Goal: Find specific page/section: Find specific page/section

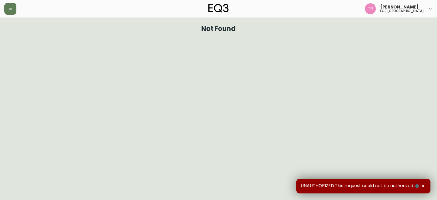
drag, startPoint x: 11, startPoint y: 10, endPoint x: 11, endPoint y: 16, distance: 6.1
click at [11, 10] on icon "button" at bounding box center [10, 9] width 4 height 4
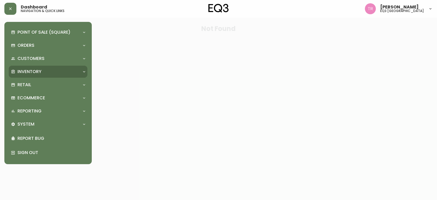
click at [32, 71] on p "Inventory" at bounding box center [29, 72] width 24 height 6
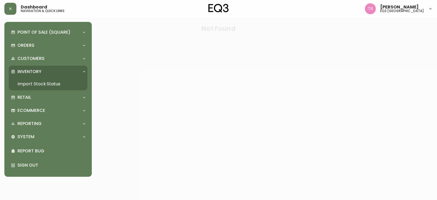
click at [34, 78] on link "Import Stock Status" at bounding box center [48, 84] width 79 height 13
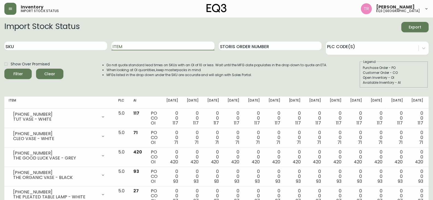
click at [127, 47] on input "Item" at bounding box center [163, 46] width 103 height 9
type input "kendal"
click at [4, 69] on button "Filter" at bounding box center [17, 74] width 27 height 10
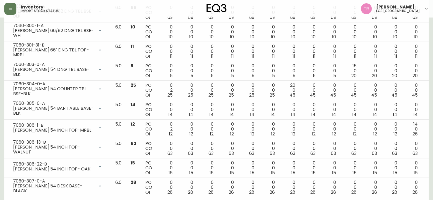
scroll to position [109, 0]
